Goal: Register for event/course: Register for event/course

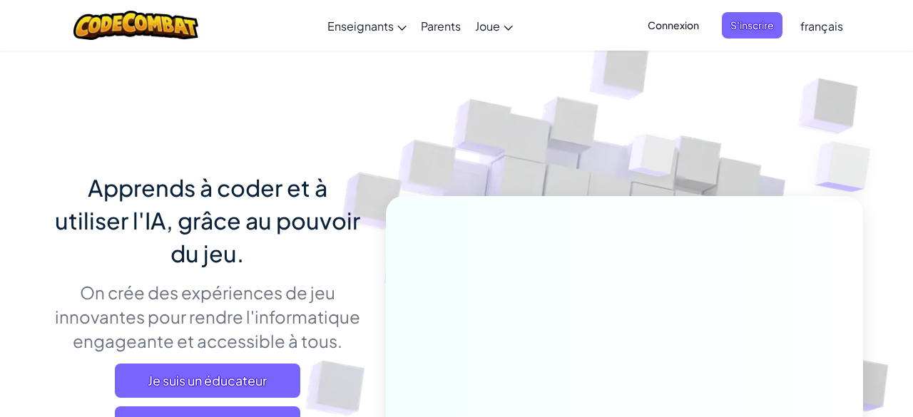
click at [680, 31] on span "Connexion" at bounding box center [673, 25] width 68 height 26
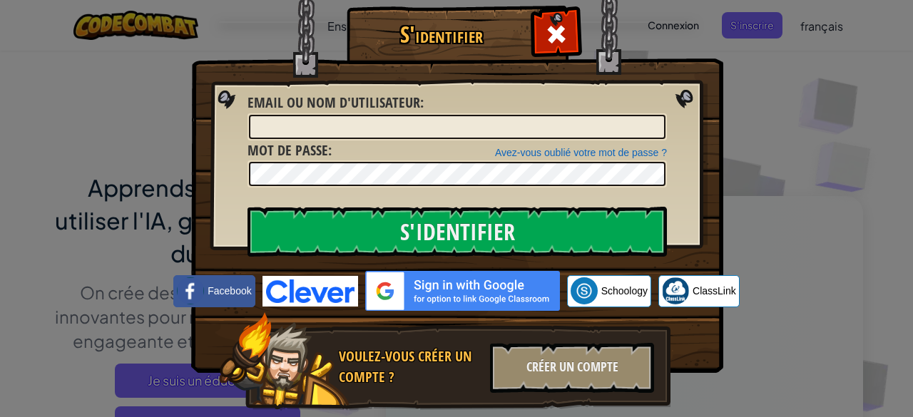
click at [680, 26] on div "S'identifier Erreur inconnue Email ou nom d'utilisateur : Avez-vous oublié votr…" at bounding box center [456, 228] width 475 height 415
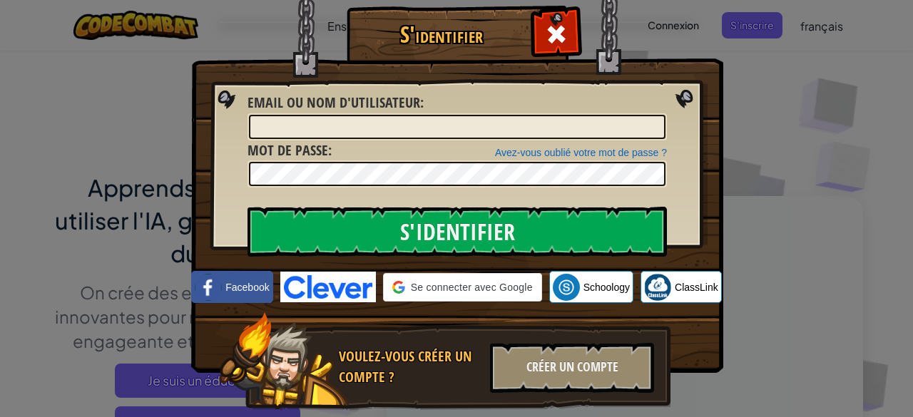
click at [680, 26] on img at bounding box center [457, 165] width 532 height 415
click at [722, 65] on img at bounding box center [457, 165] width 532 height 415
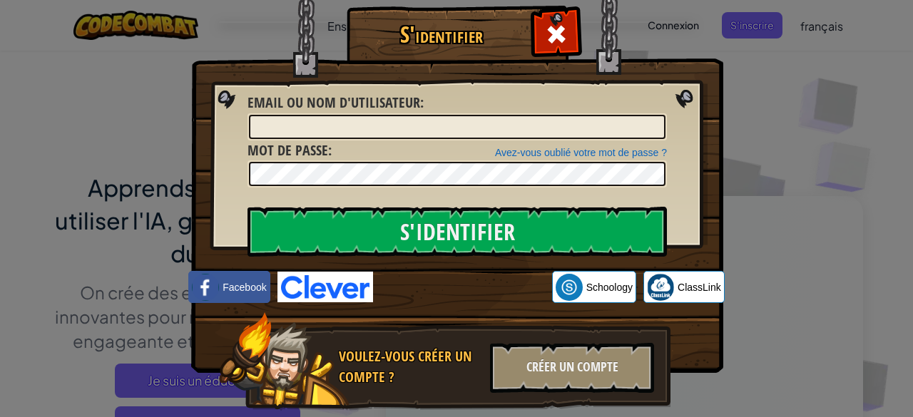
drag, startPoint x: 577, startPoint y: 39, endPoint x: 569, endPoint y: 37, distance: 8.0
click at [569, 37] on div at bounding box center [555, 32] width 45 height 45
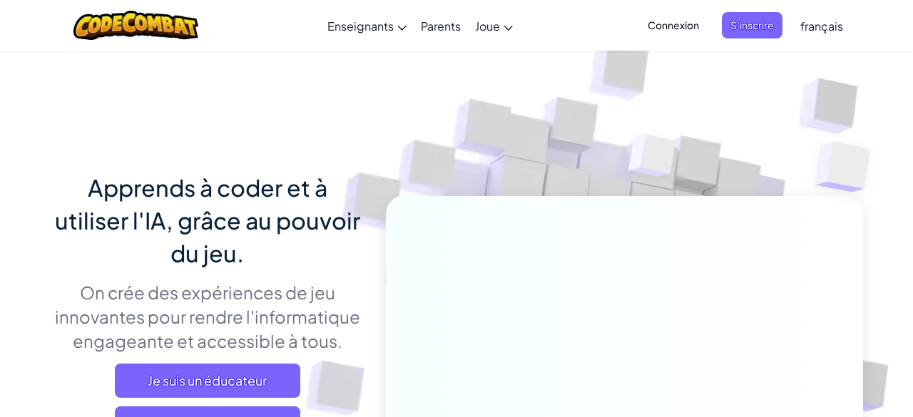
click at [568, 37] on div "Basculer la navigation Enseignants Créer un compte gratuit Solutions pour école…" at bounding box center [456, 25] width 920 height 51
click at [751, 28] on span "S'inscrire" at bounding box center [752, 25] width 61 height 26
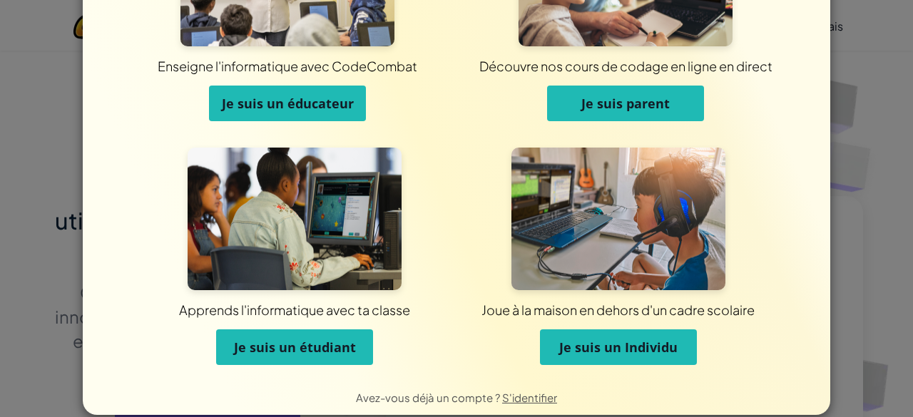
scroll to position [148, 0]
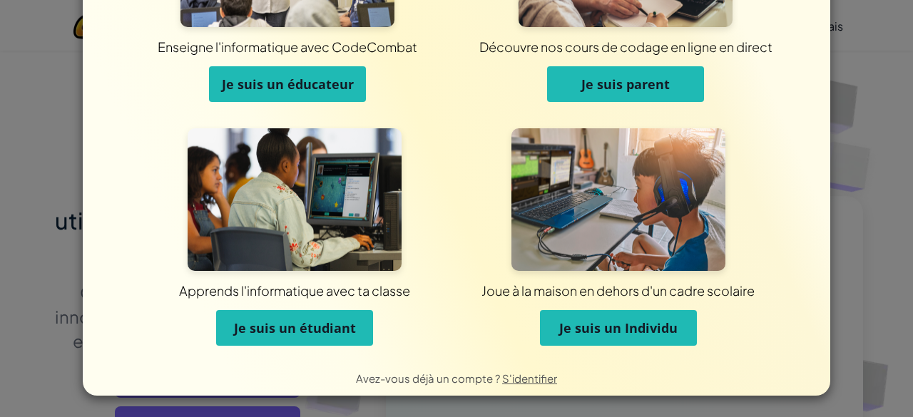
click at [272, 333] on span "Je suis un étudiant" at bounding box center [295, 327] width 122 height 17
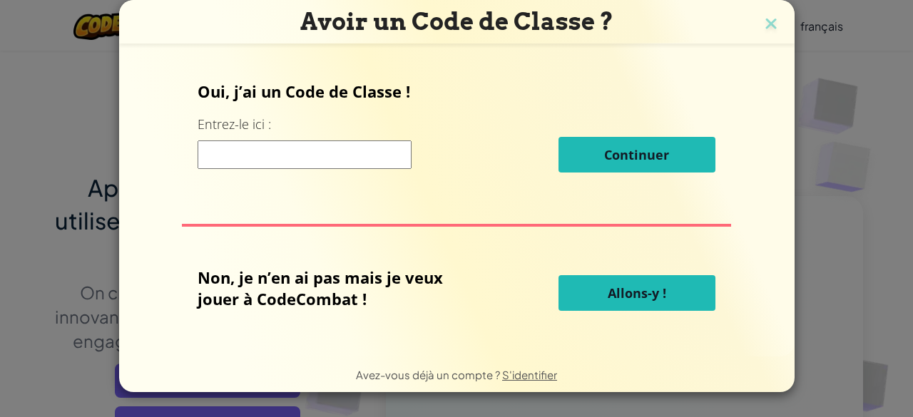
scroll to position [0, 0]
click at [271, 148] on input at bounding box center [304, 154] width 214 height 29
click at [271, 149] on input at bounding box center [304, 154] width 214 height 29
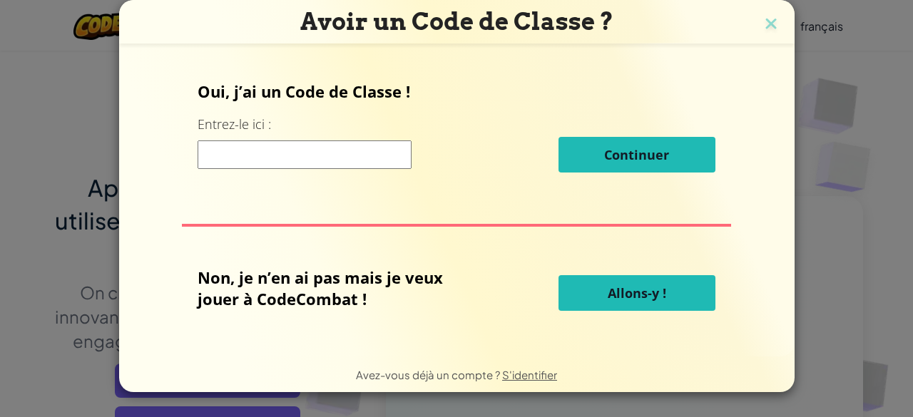
click at [271, 149] on input at bounding box center [304, 154] width 214 height 29
click at [396, 160] on input at bounding box center [304, 154] width 214 height 29
click at [221, 164] on input at bounding box center [304, 154] width 214 height 29
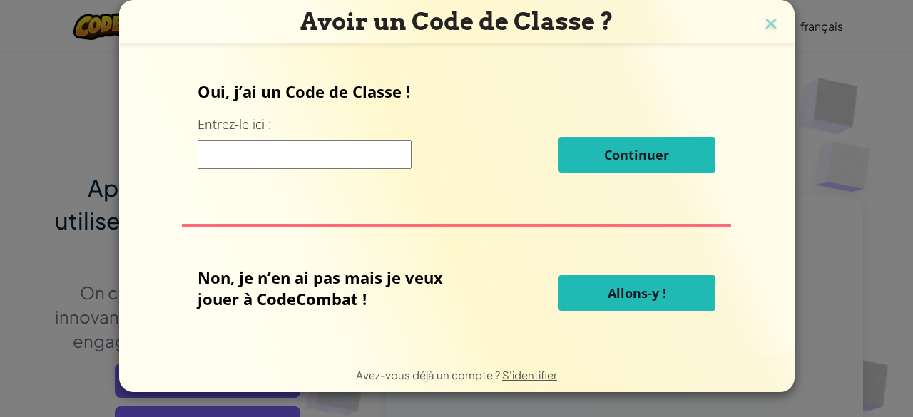
click at [221, 164] on input at bounding box center [304, 154] width 214 height 29
drag, startPoint x: 444, startPoint y: 148, endPoint x: 473, endPoint y: 134, distance: 31.9
click at [473, 134] on div "Oui, j’ai un Code de Classe ! Entrez-le ici : Continuer" at bounding box center [456, 132] width 518 height 103
click at [878, 20] on div "Avoir un Code de Classe ? Oui, j’ai un Code de Classe ! Entrez-le ici : Continu…" at bounding box center [456, 208] width 913 height 417
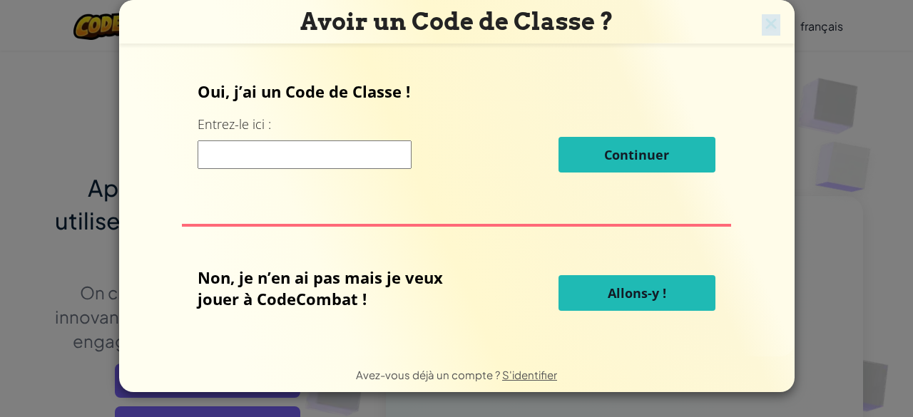
click at [878, 20] on div "Avoir un Code de Classe ? Oui, j’ai un Code de Classe ! Entrez-le ici : Continu…" at bounding box center [456, 208] width 913 height 417
click at [878, 21] on div "Avoir un Code de Classe ? Oui, j’ai un Code de Classe ! Entrez-le ici : Continu…" at bounding box center [456, 208] width 913 height 417
click at [352, 154] on input at bounding box center [304, 154] width 214 height 29
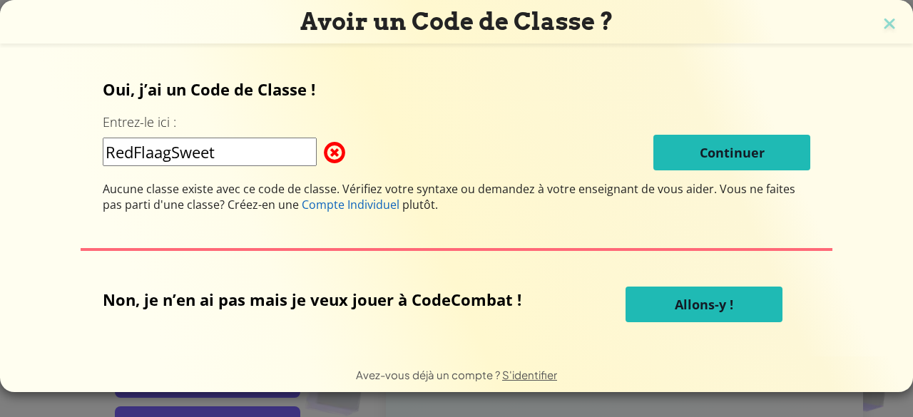
click at [159, 154] on input "RedFlaagSweet" at bounding box center [210, 152] width 214 height 29
click at [157, 153] on input "RedFlaagSweet" at bounding box center [210, 152] width 214 height 29
click at [165, 153] on input "RedFlaagSweet" at bounding box center [210, 152] width 214 height 29
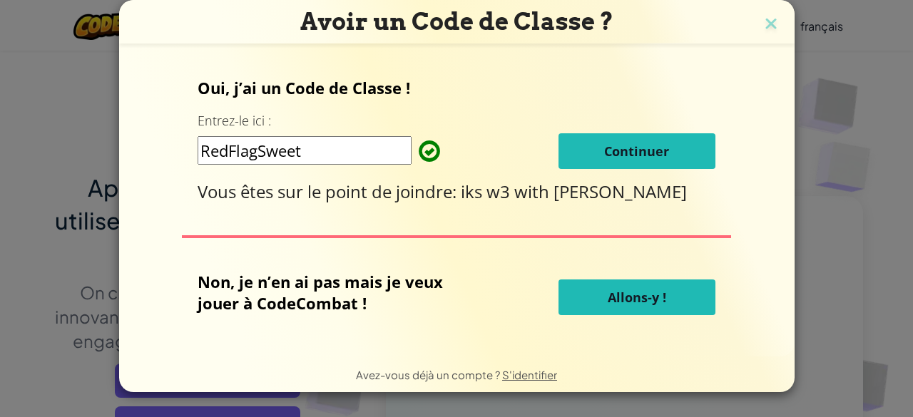
type input "RedFlagSweet"
click at [719, 157] on div "Oui, j’ai un Code de Classe ! Entrez-le ici : RedFlagSweet Continuer Vous êtes …" at bounding box center [456, 200] width 647 height 279
click at [689, 158] on button "Continuer" at bounding box center [636, 151] width 157 height 36
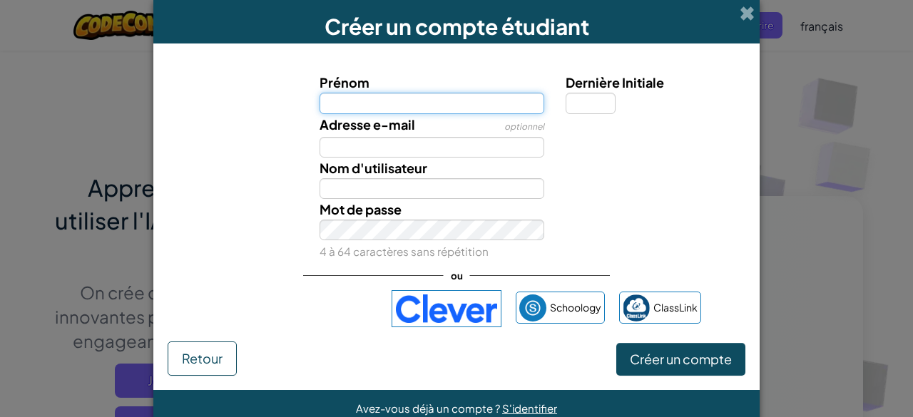
click at [415, 106] on input "Prénom" at bounding box center [431, 103] width 225 height 21
type input "nasa"
click at [393, 103] on input "nasa" at bounding box center [431, 103] width 225 height 21
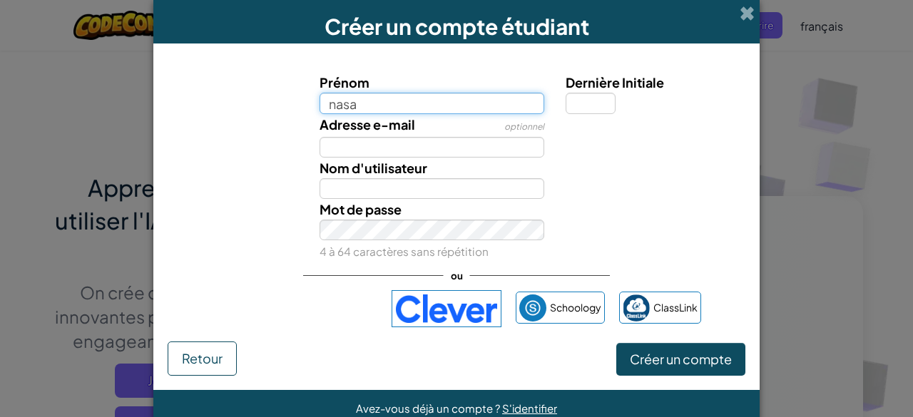
click at [393, 103] on input "nasa" at bounding box center [431, 103] width 225 height 21
click at [415, 104] on input "nada had" at bounding box center [431, 103] width 225 height 21
type input "nada hasni"
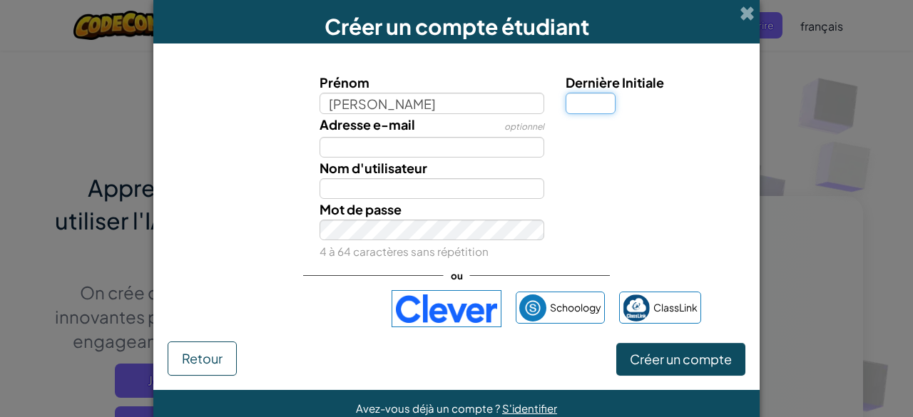
type input "Nada hasni"
click at [575, 106] on input "Dernière Initiale" at bounding box center [590, 103] width 50 height 21
click at [583, 106] on input "Dernière Initiale" at bounding box center [590, 103] width 50 height 21
click at [588, 105] on input "h" at bounding box center [590, 103] width 50 height 21
type input "h"
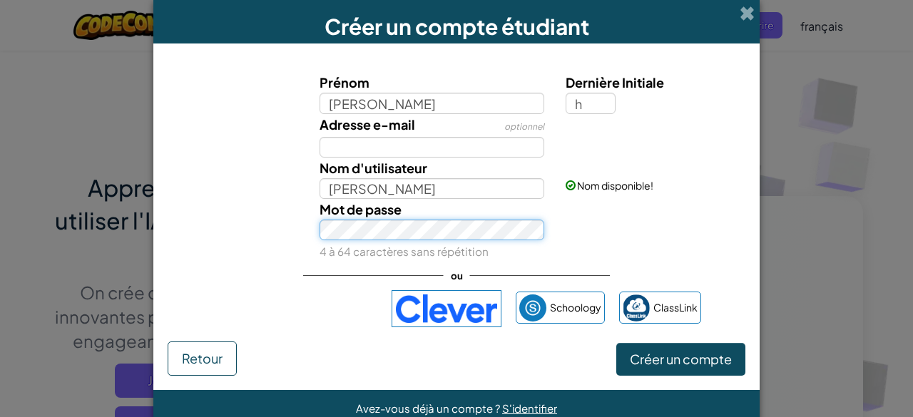
type input "[PERSON_NAME]"
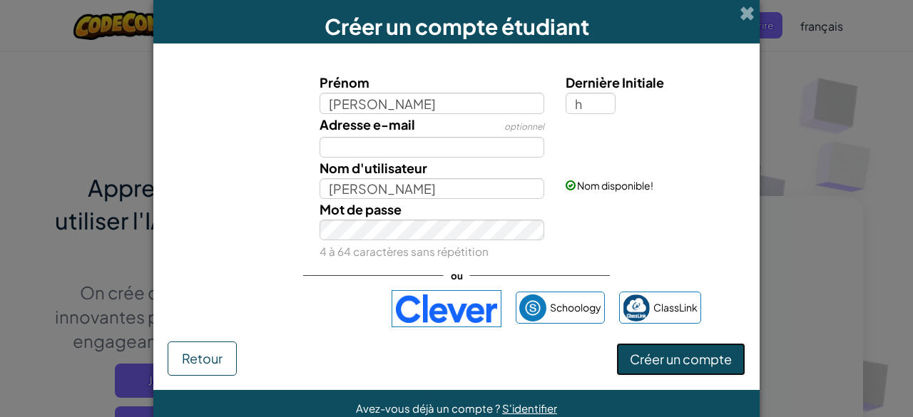
click at [639, 359] on span "Créer un compte" at bounding box center [681, 359] width 102 height 16
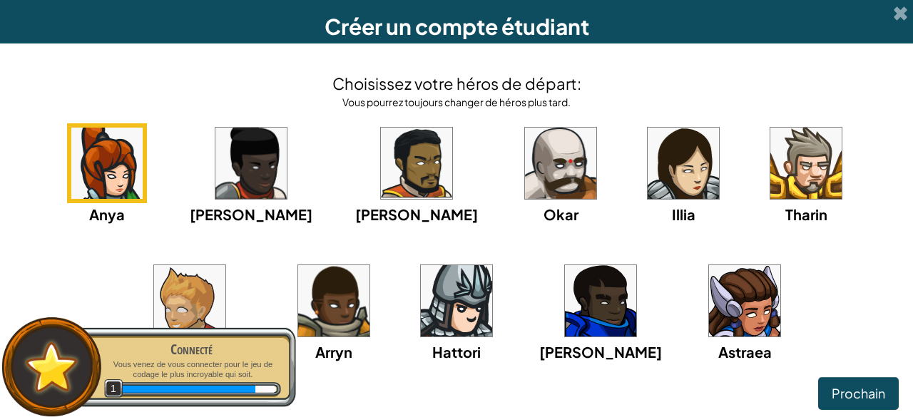
click at [788, 106] on div "Choisissez votre héros de départ: Vous pourrez toujours changer de héros plus t…" at bounding box center [456, 217] width 884 height 319
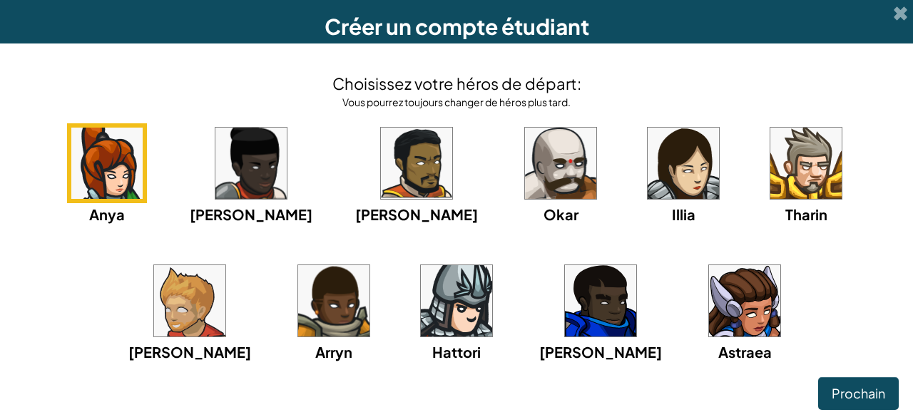
click at [92, 184] on img at bounding box center [106, 163] width 71 height 71
click at [95, 155] on img at bounding box center [106, 163] width 71 height 71
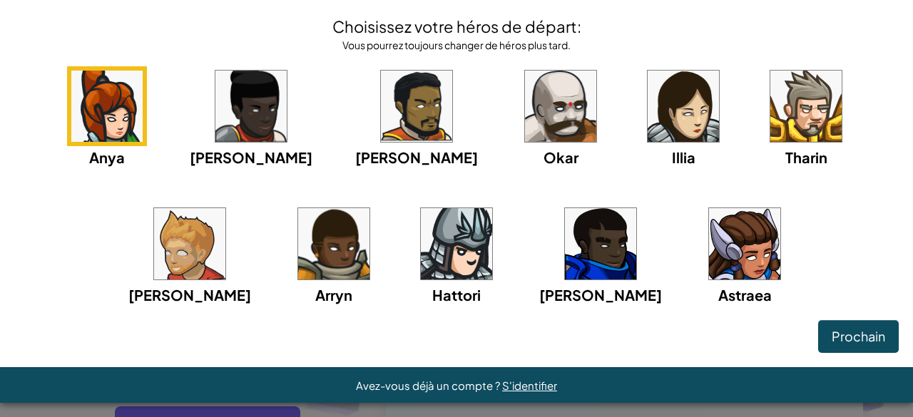
scroll to position [64, 0]
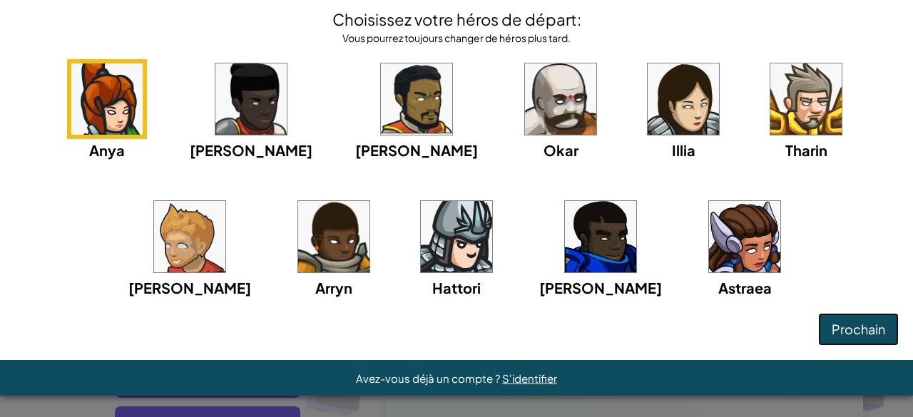
click at [841, 327] on span "Prochain" at bounding box center [857, 329] width 53 height 16
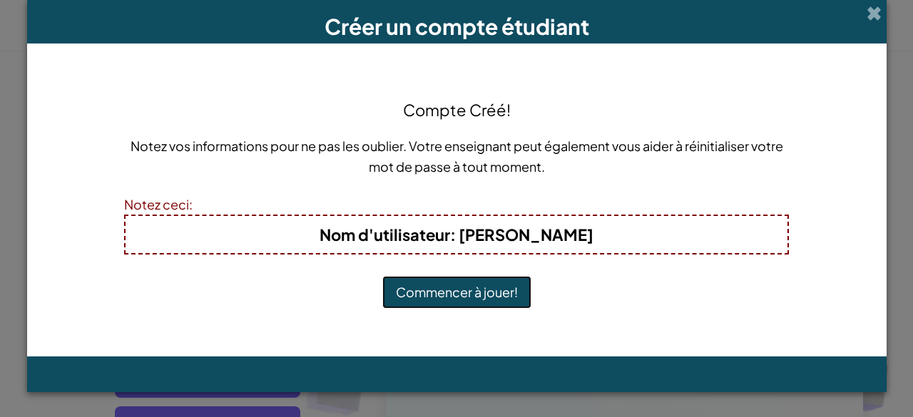
scroll to position [0, 0]
click at [498, 298] on button "Commencer à jouer!" at bounding box center [456, 292] width 149 height 33
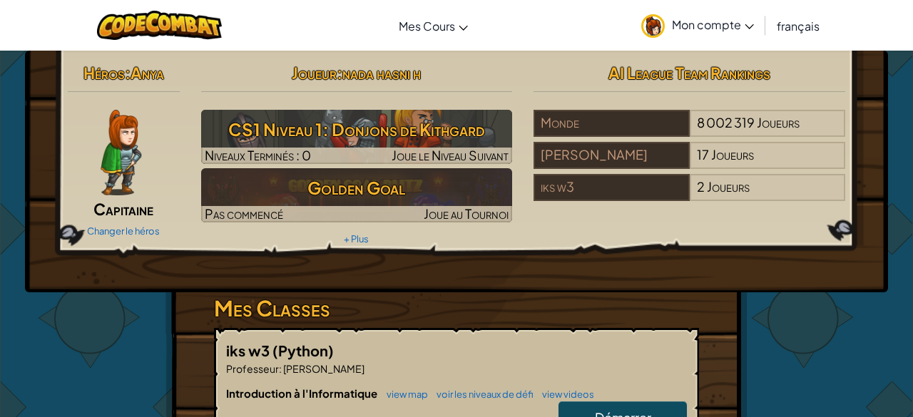
click at [791, 31] on span "français" at bounding box center [797, 26] width 43 height 15
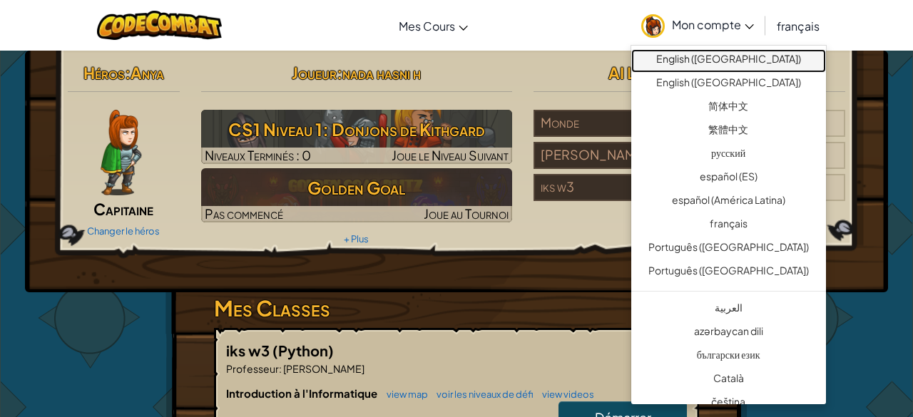
click at [744, 61] on link "English ([GEOGRAPHIC_DATA])" at bounding box center [728, 61] width 195 height 24
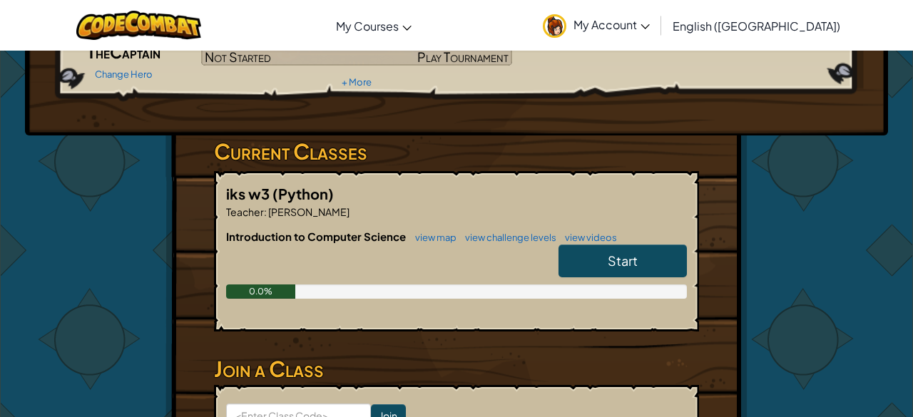
scroll to position [185, 0]
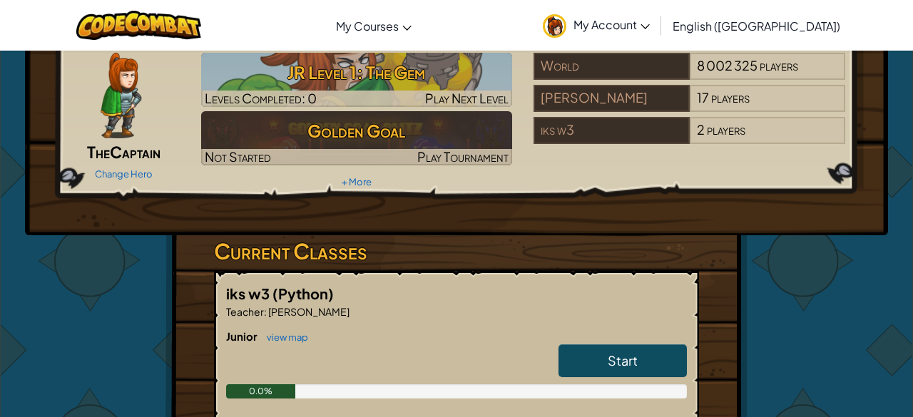
scroll to position [71, 0]
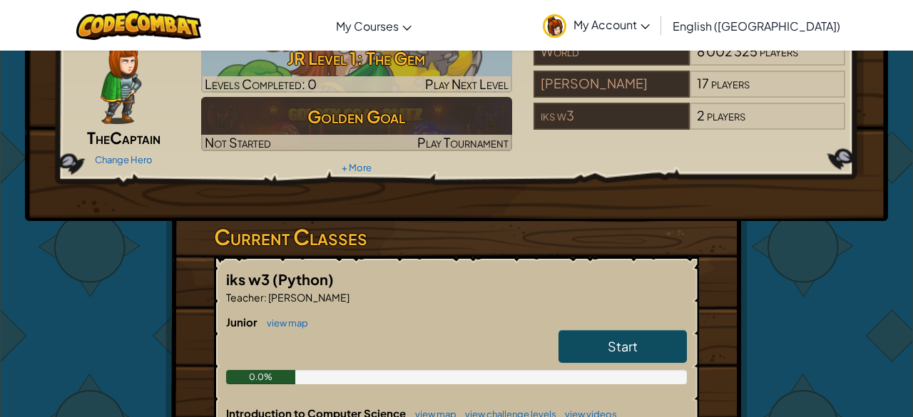
click at [622, 347] on span "Start" at bounding box center [622, 346] width 30 height 16
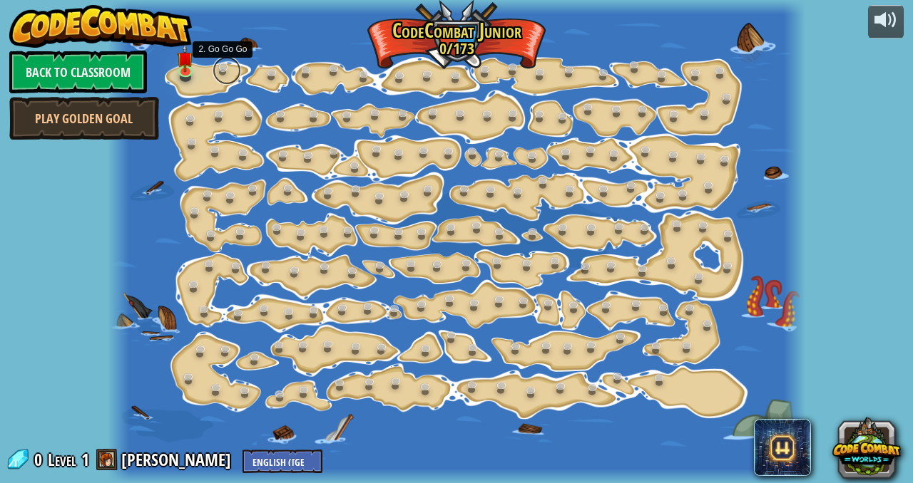
click at [224, 68] on link at bounding box center [226, 70] width 29 height 29
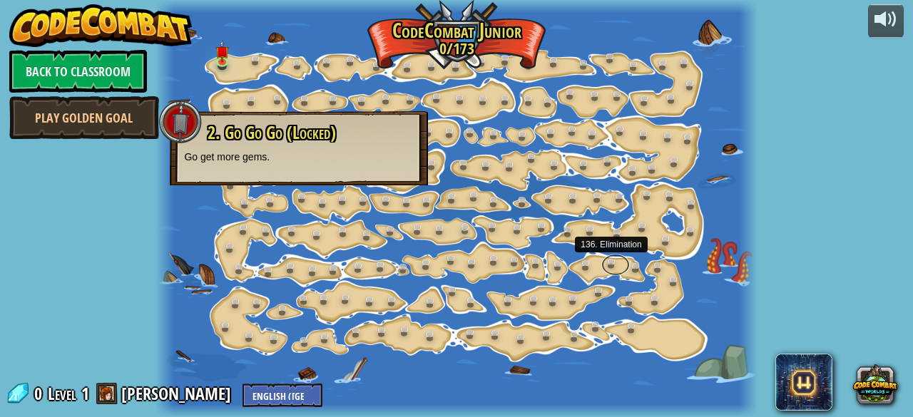
drag, startPoint x: 612, startPoint y: 266, endPoint x: 458, endPoint y: 228, distance: 157.9
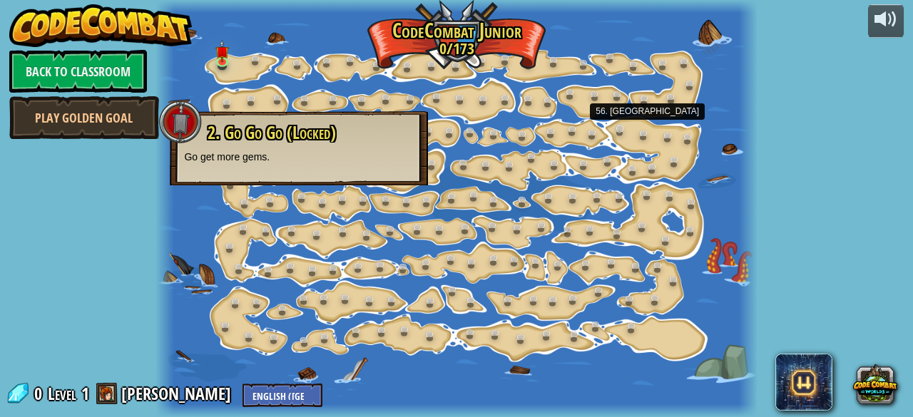
drag, startPoint x: 634, startPoint y: 250, endPoint x: 626, endPoint y: 138, distance: 112.9
click at [626, 138] on div "15. Step Change (Locked) Change step arguments. 11. Go Smart (Locked) Now we're…" at bounding box center [455, 208] width 601 height 417
click at [781, 208] on div "powered by Back to Classroom Play Golden Goal 15. Step Change (Locked) Change s…" at bounding box center [456, 208] width 913 height 417
click at [377, 133] on h3 "2. Go Go Go (Locked)" at bounding box center [309, 132] width 207 height 19
click at [111, 114] on link "Play Golden Goal" at bounding box center [84, 117] width 150 height 43
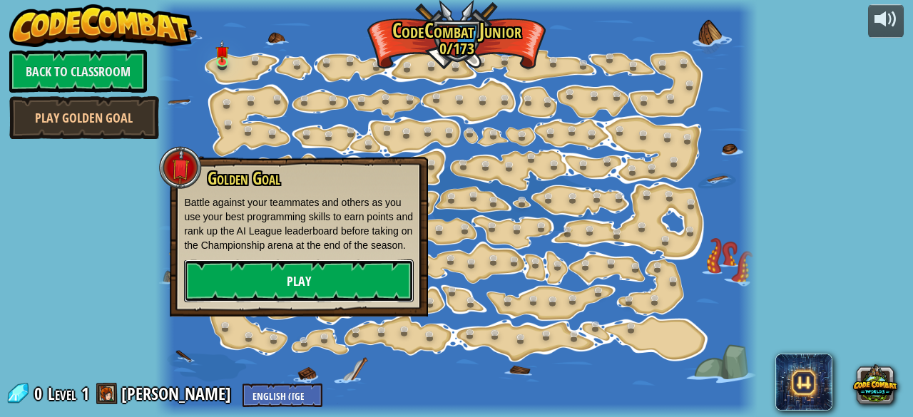
click at [295, 292] on link "Play" at bounding box center [299, 281] width 230 height 43
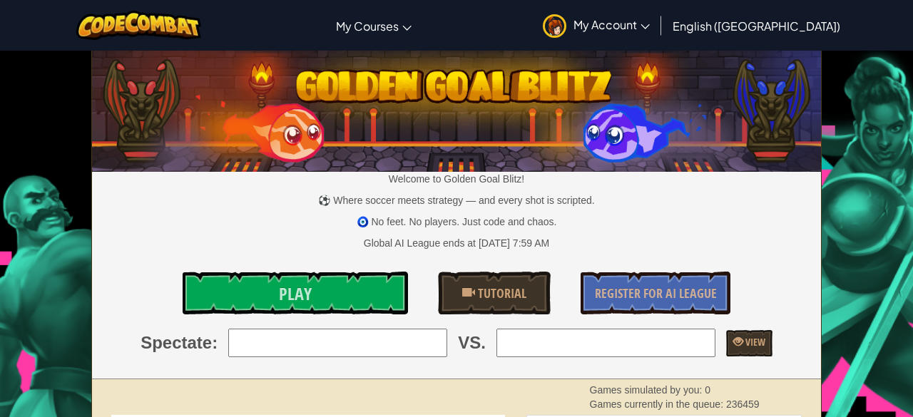
click at [295, 292] on span "Play" at bounding box center [295, 293] width 33 height 23
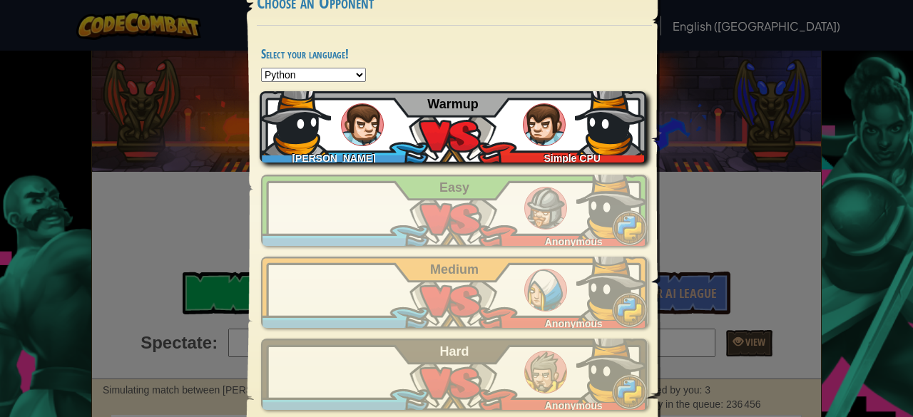
scroll to position [93, 0]
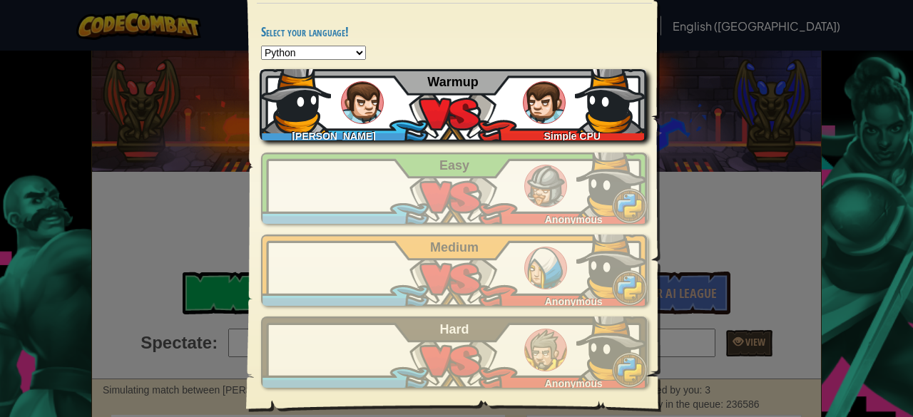
click at [461, 80] on span "Warmup" at bounding box center [452, 82] width 51 height 14
